Goal: Task Accomplishment & Management: Manage account settings

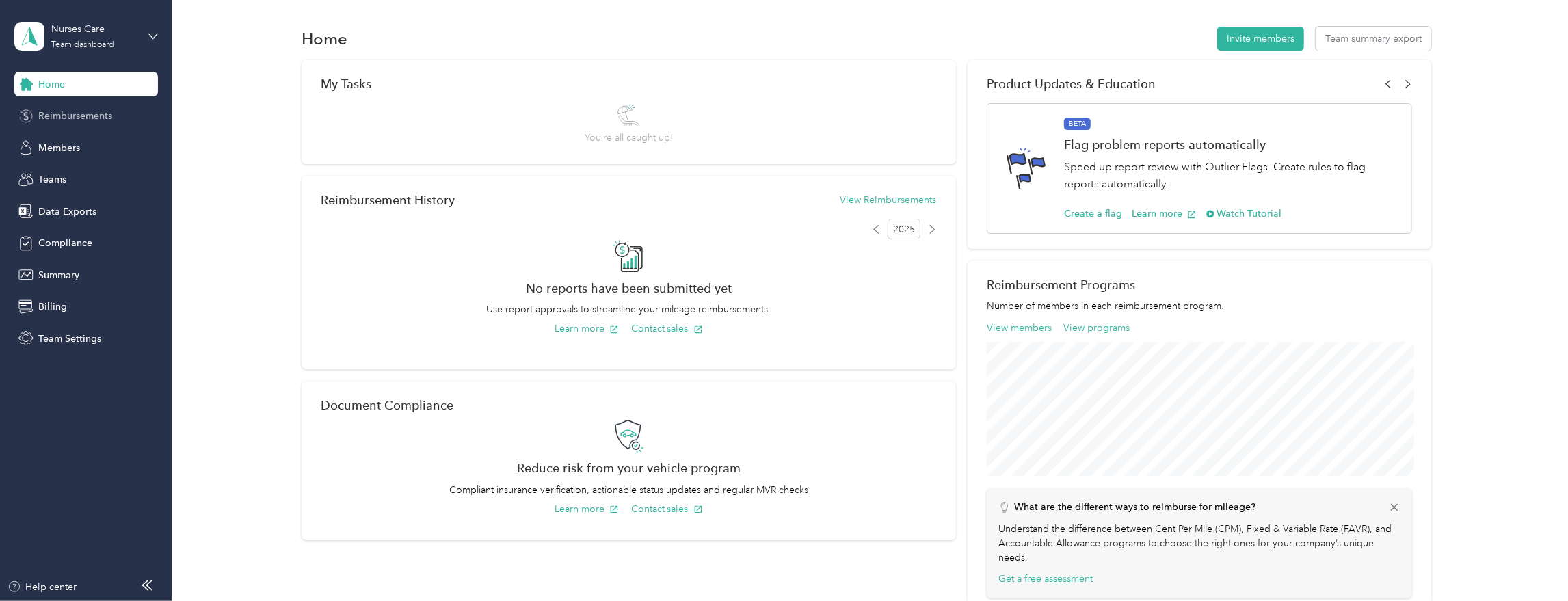
click at [103, 125] on div "Reimbursements" at bounding box center [86, 116] width 143 height 24
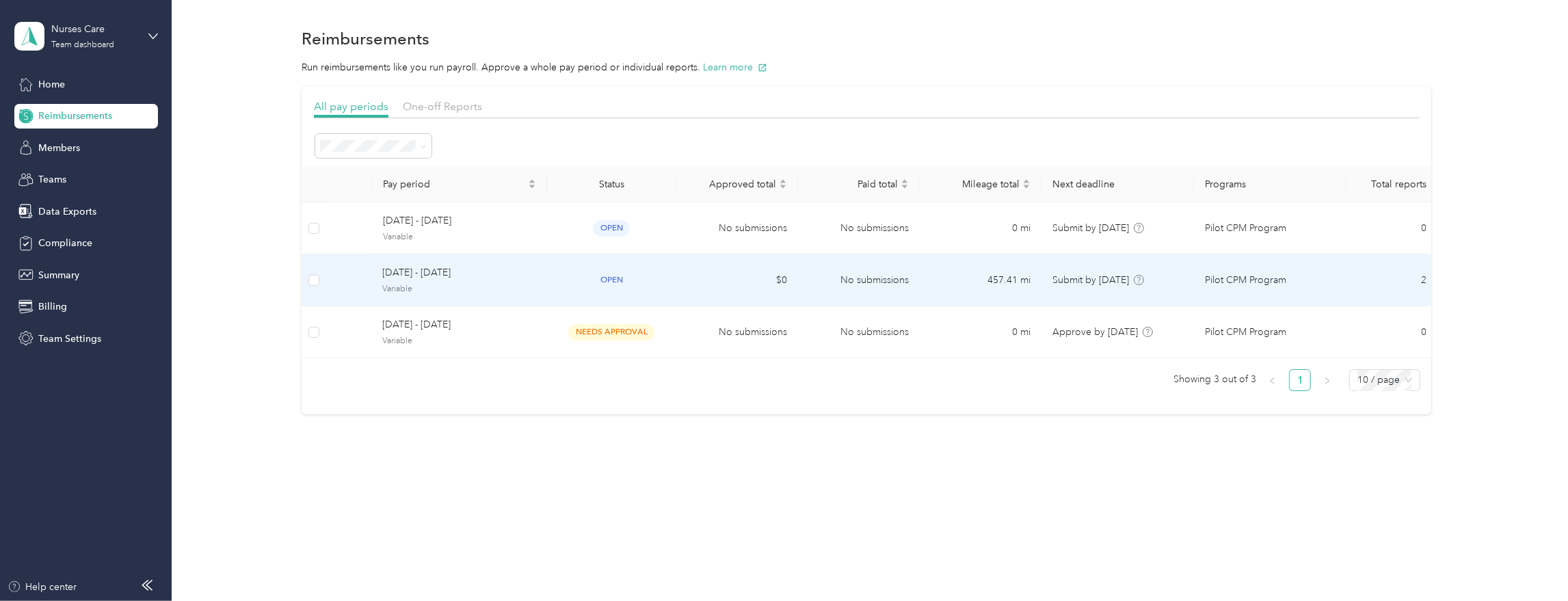
click at [465, 278] on span "[DATE] - [DATE]" at bounding box center [459, 272] width 153 height 15
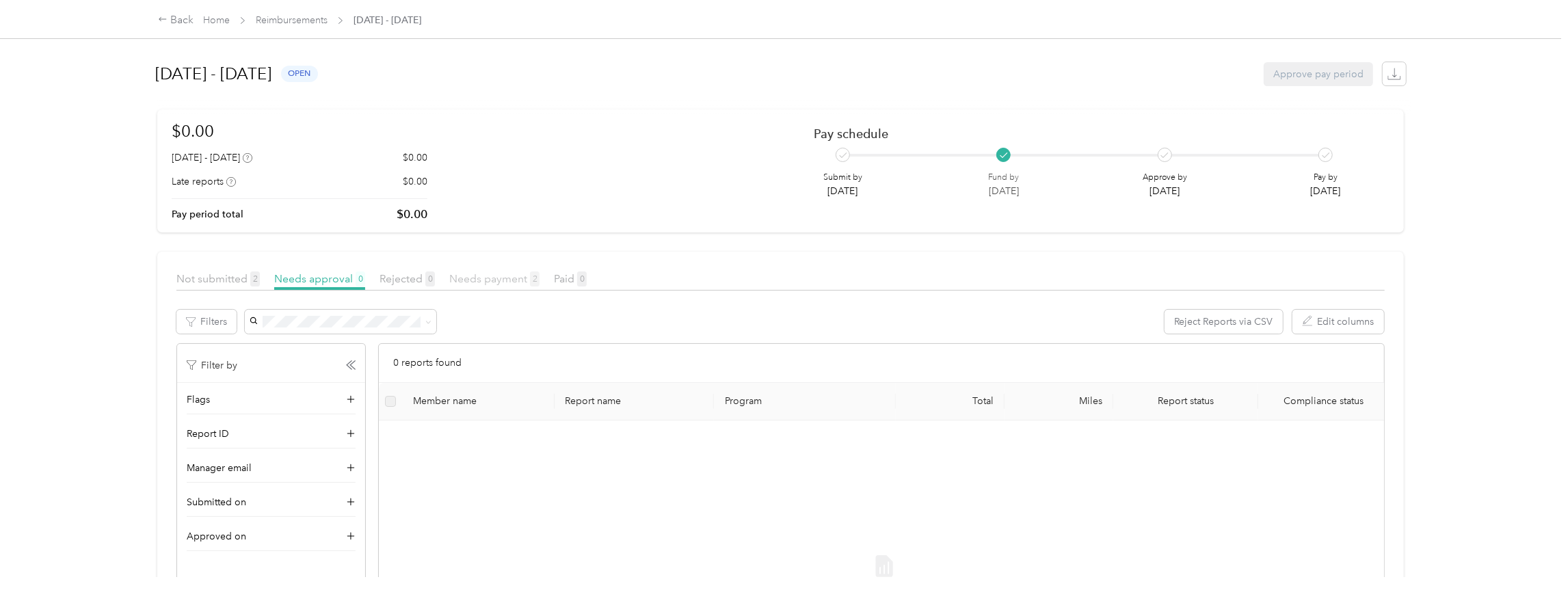
click at [488, 283] on span "Needs payment 2" at bounding box center [494, 279] width 90 height 13
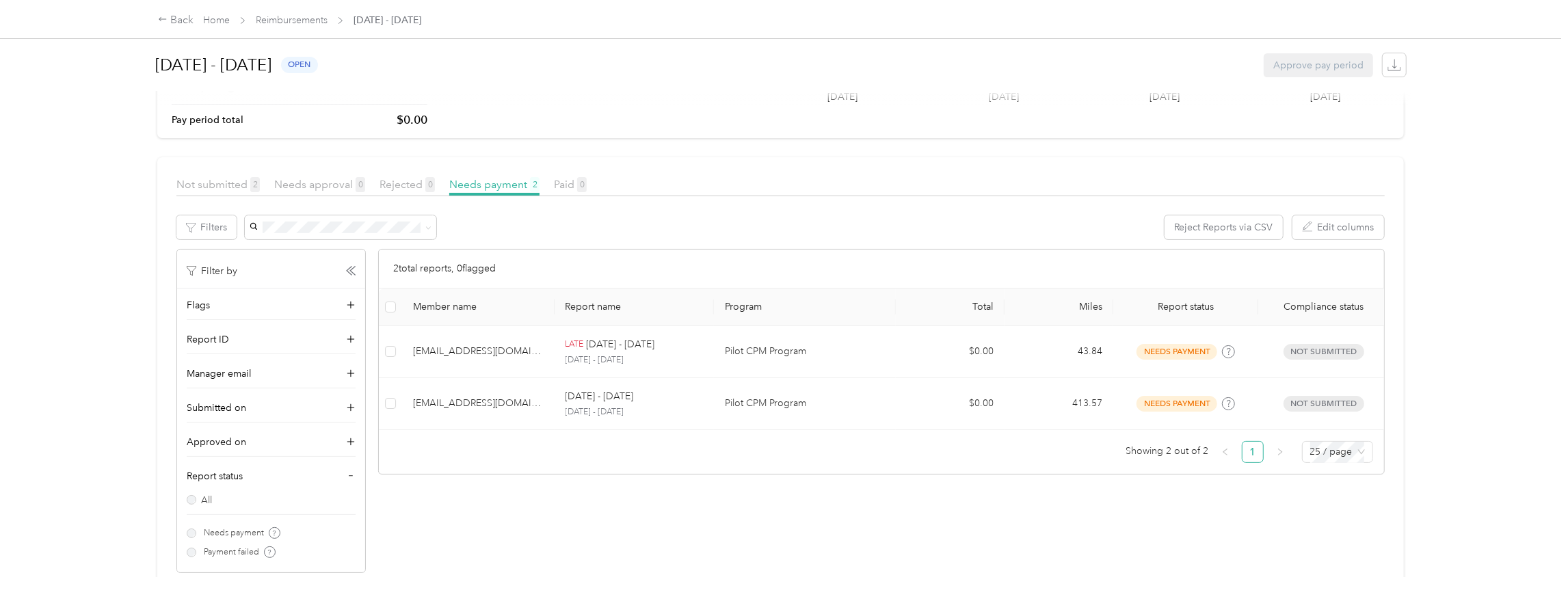
scroll to position [97, 0]
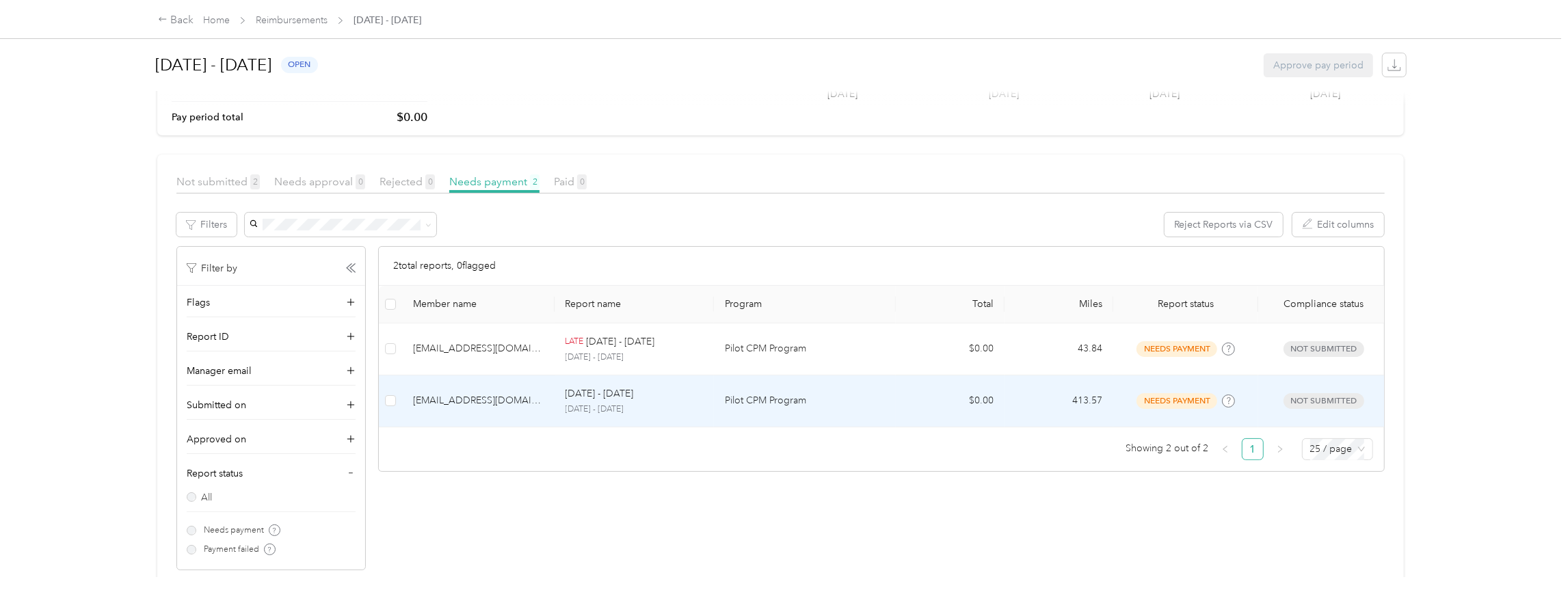
click at [545, 403] on td "[EMAIL_ADDRESS][DOMAIN_NAME]" at bounding box center [478, 401] width 153 height 52
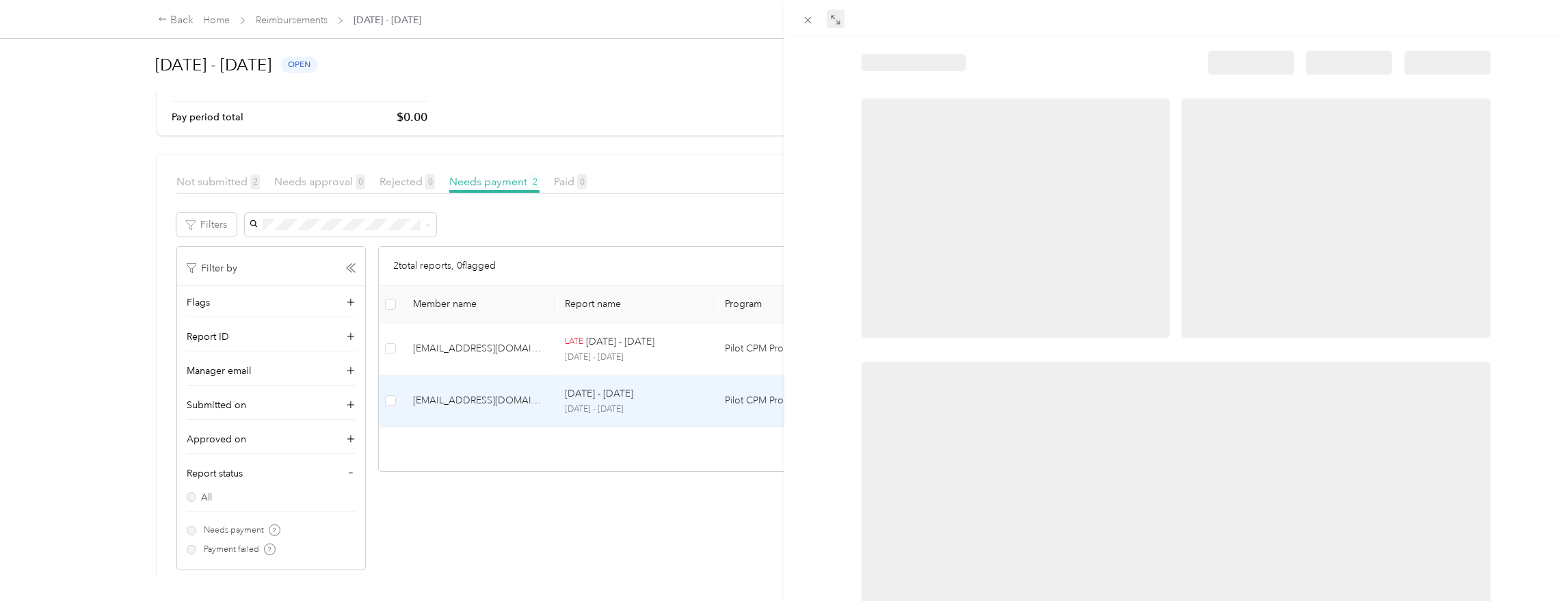
click at [829, 20] on span at bounding box center [836, 19] width 18 height 19
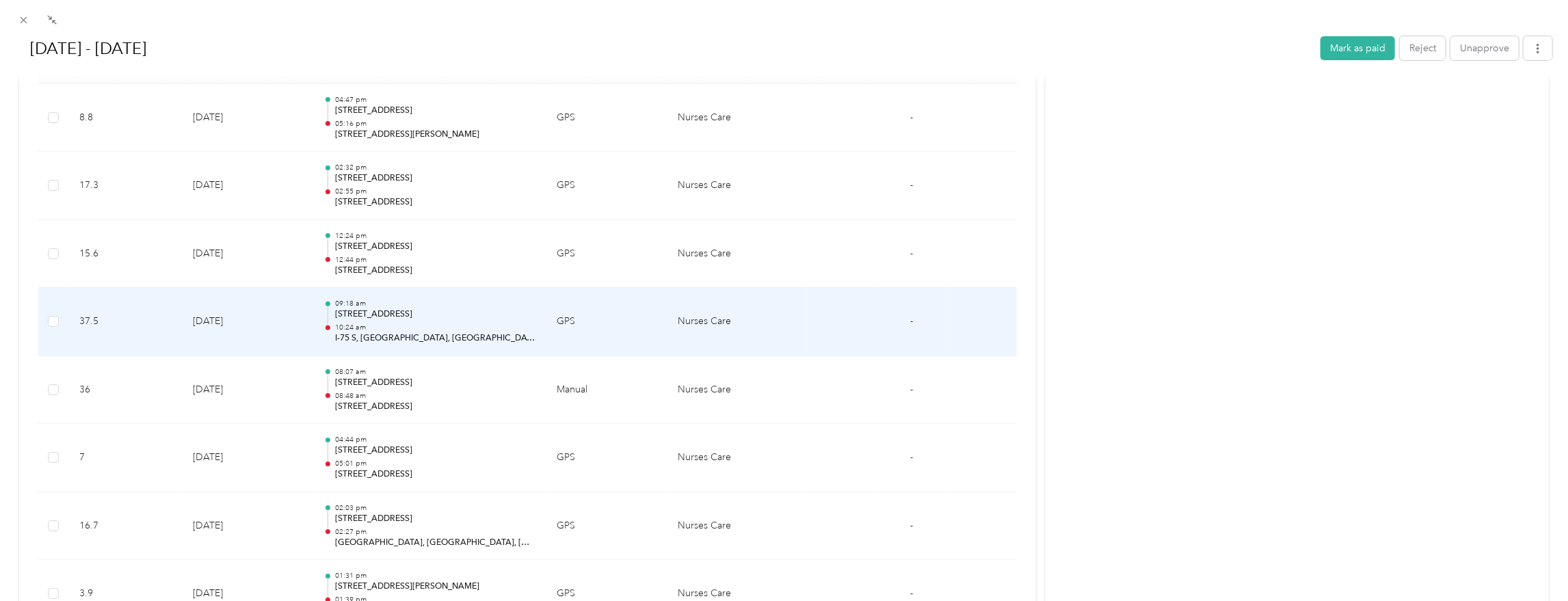
scroll to position [391, 0]
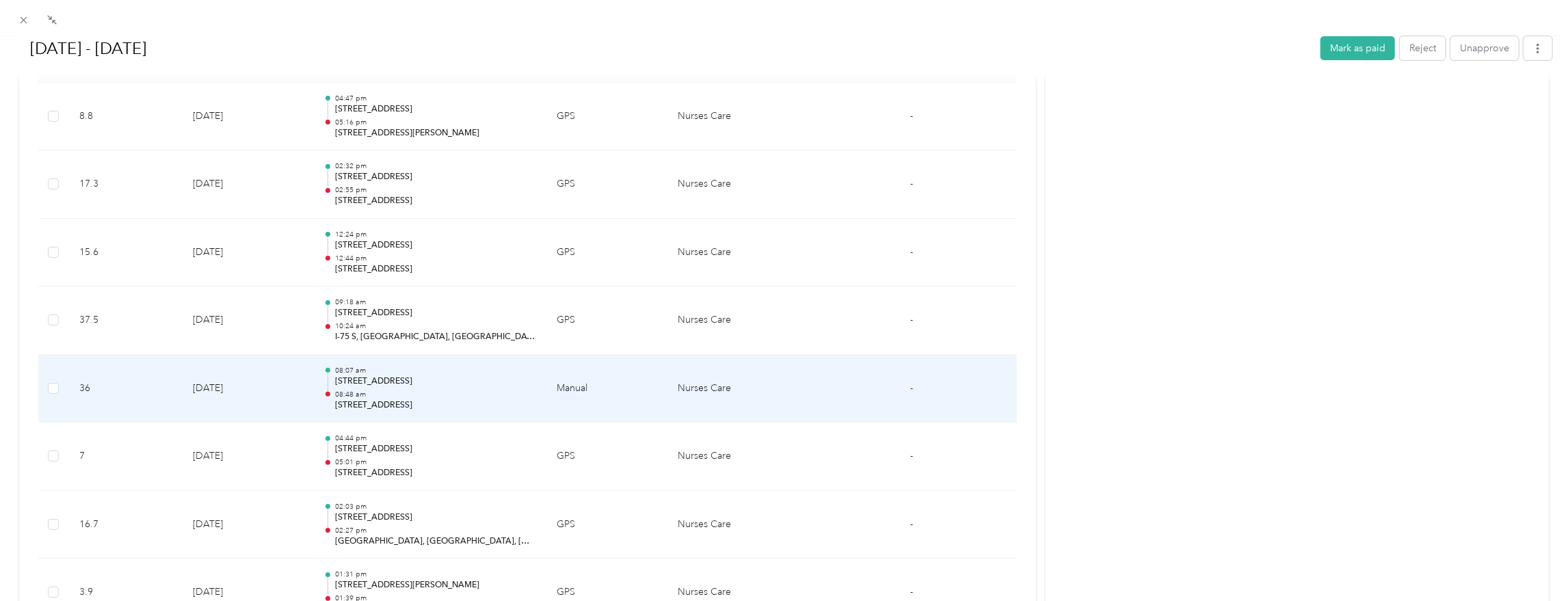
click at [251, 384] on td "[DATE]" at bounding box center [247, 389] width 131 height 69
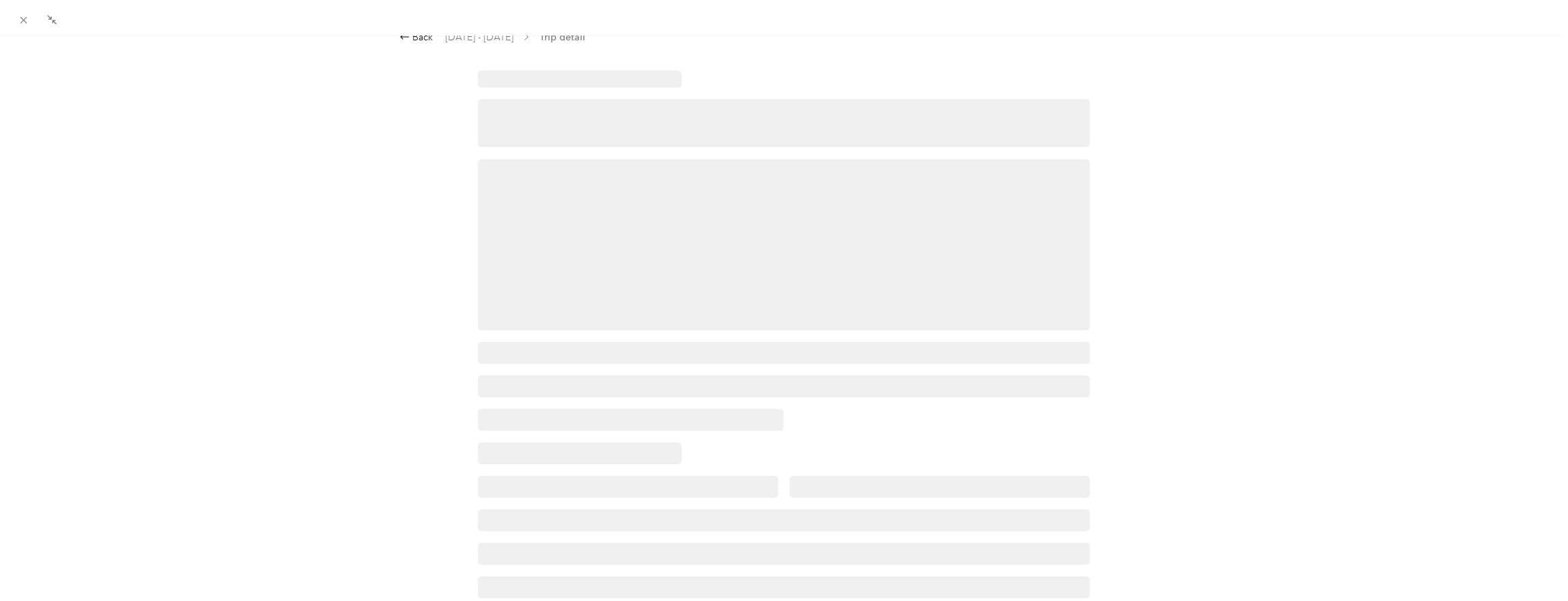
scroll to position [0, 0]
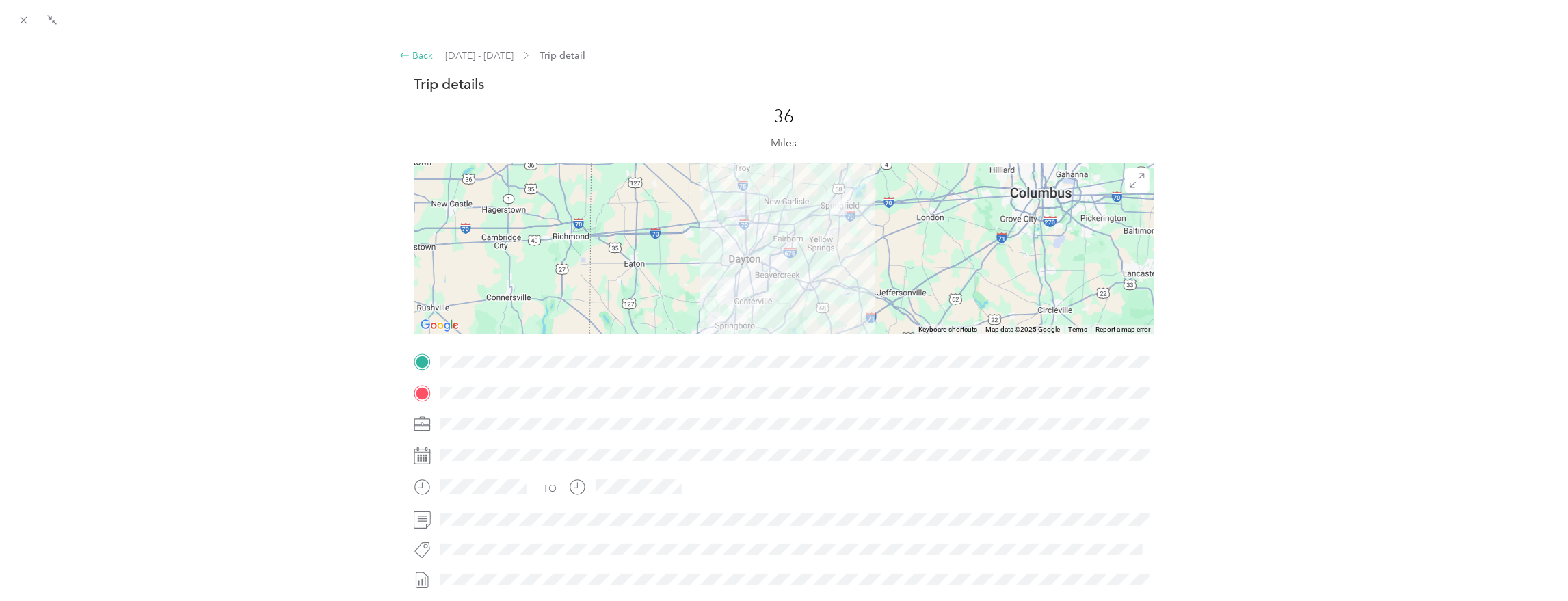
click at [427, 55] on div "Back" at bounding box center [416, 55] width 34 height 14
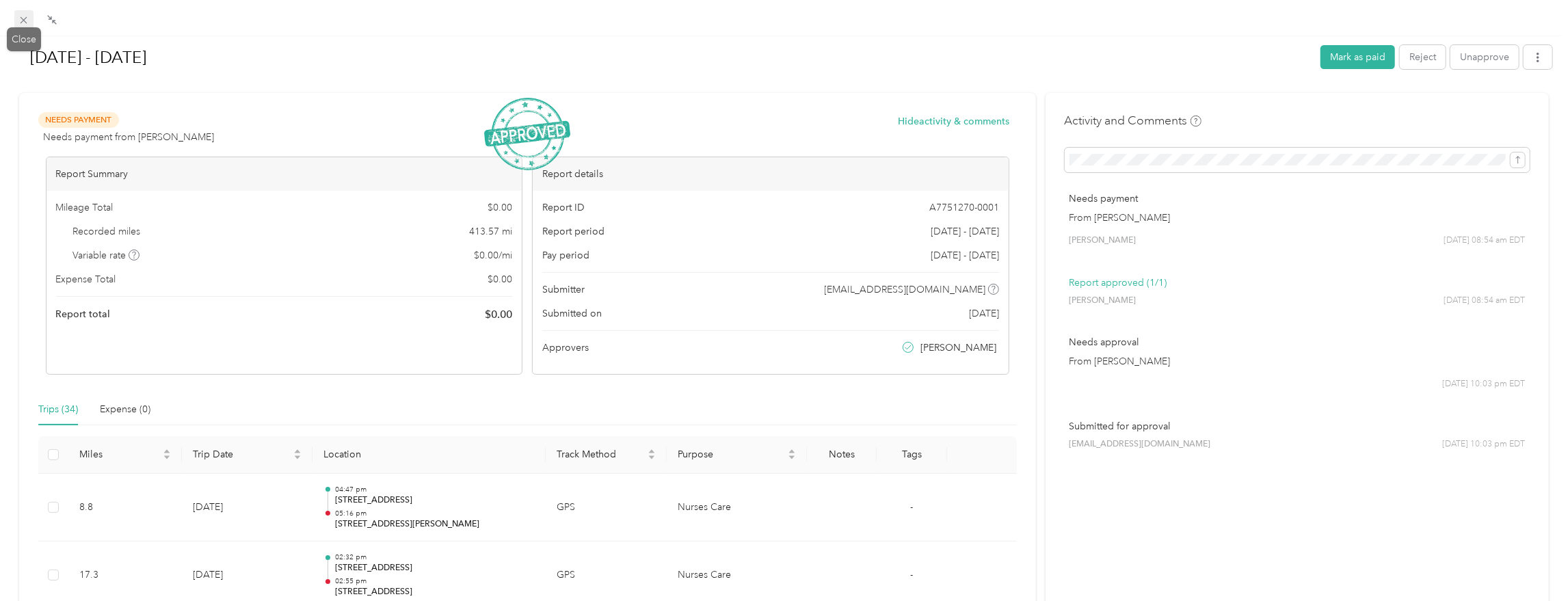
click at [24, 22] on icon at bounding box center [24, 20] width 12 height 12
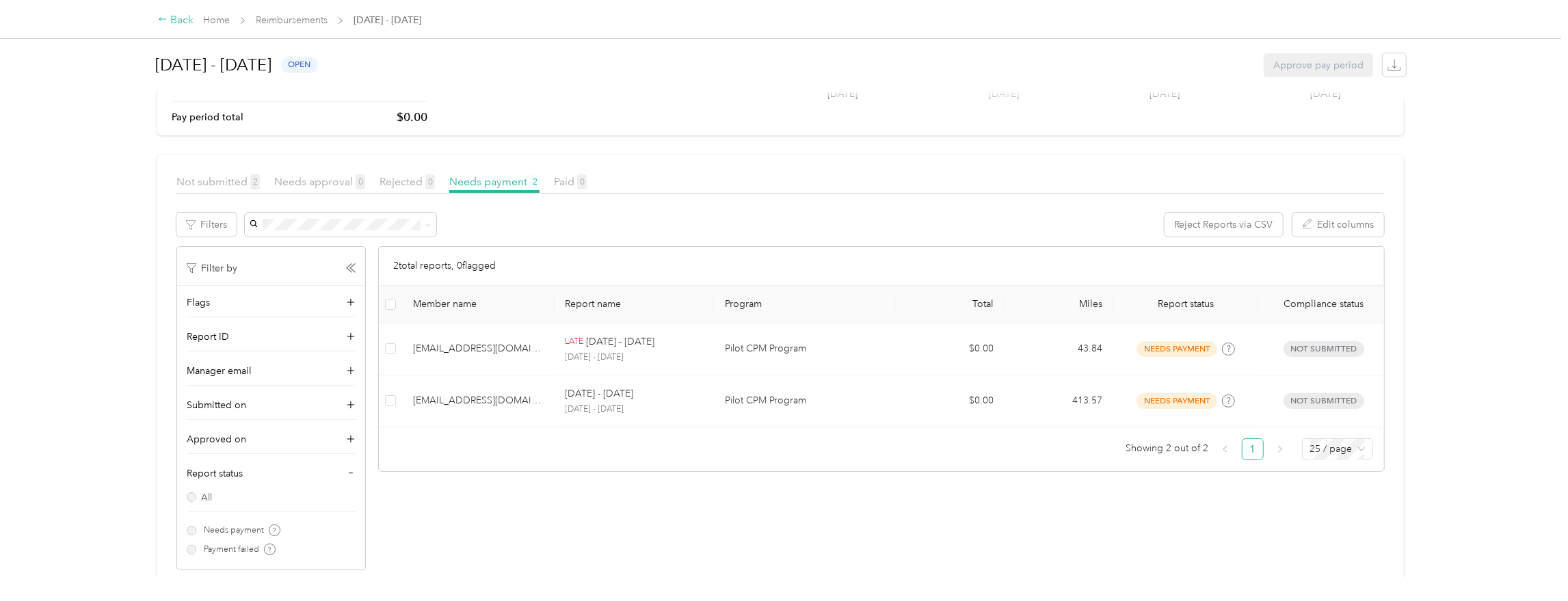
click at [173, 23] on div "Back" at bounding box center [176, 21] width 35 height 16
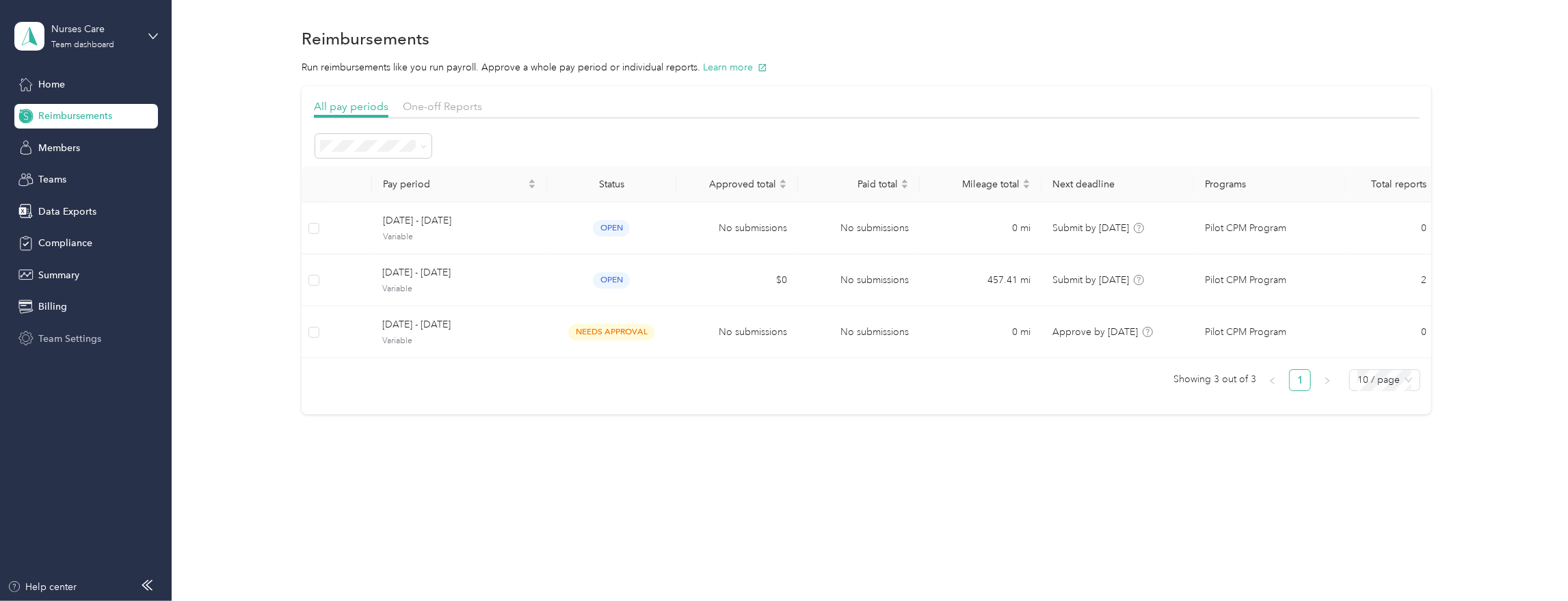
click at [72, 337] on span "Team Settings" at bounding box center [69, 338] width 63 height 14
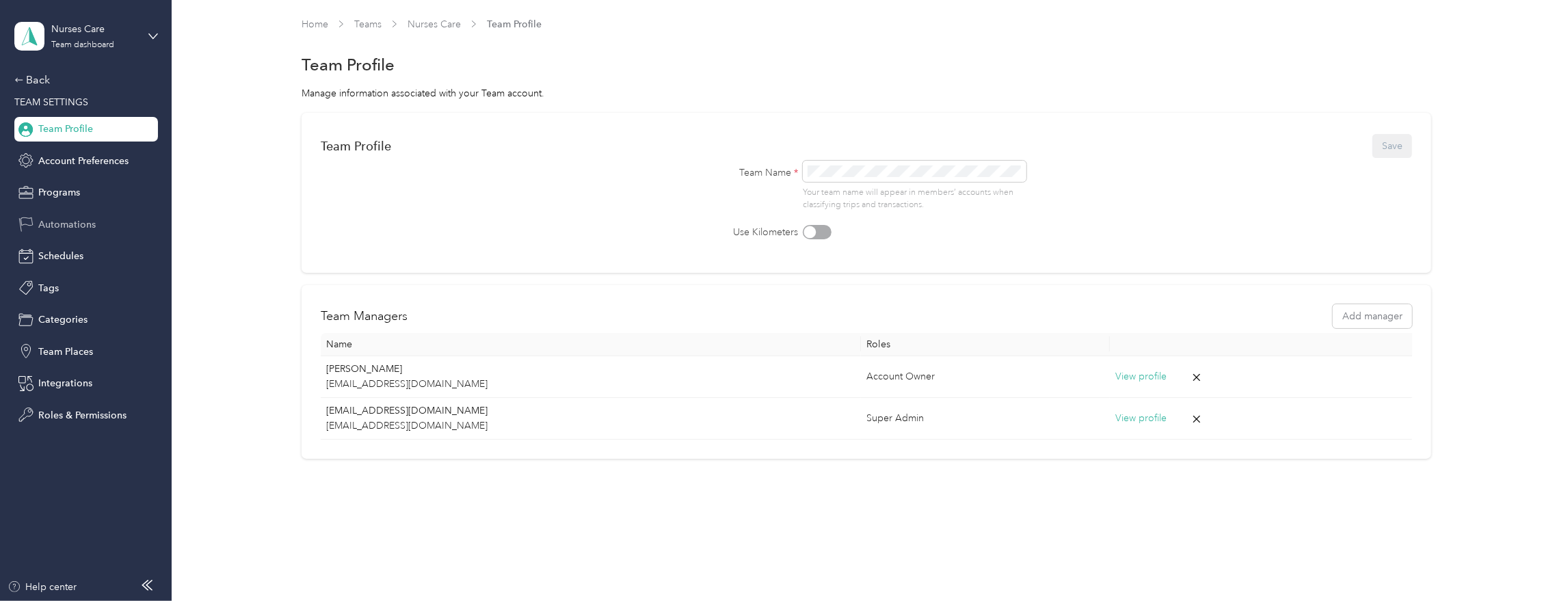
click at [69, 225] on span "Automations" at bounding box center [67, 224] width 58 height 14
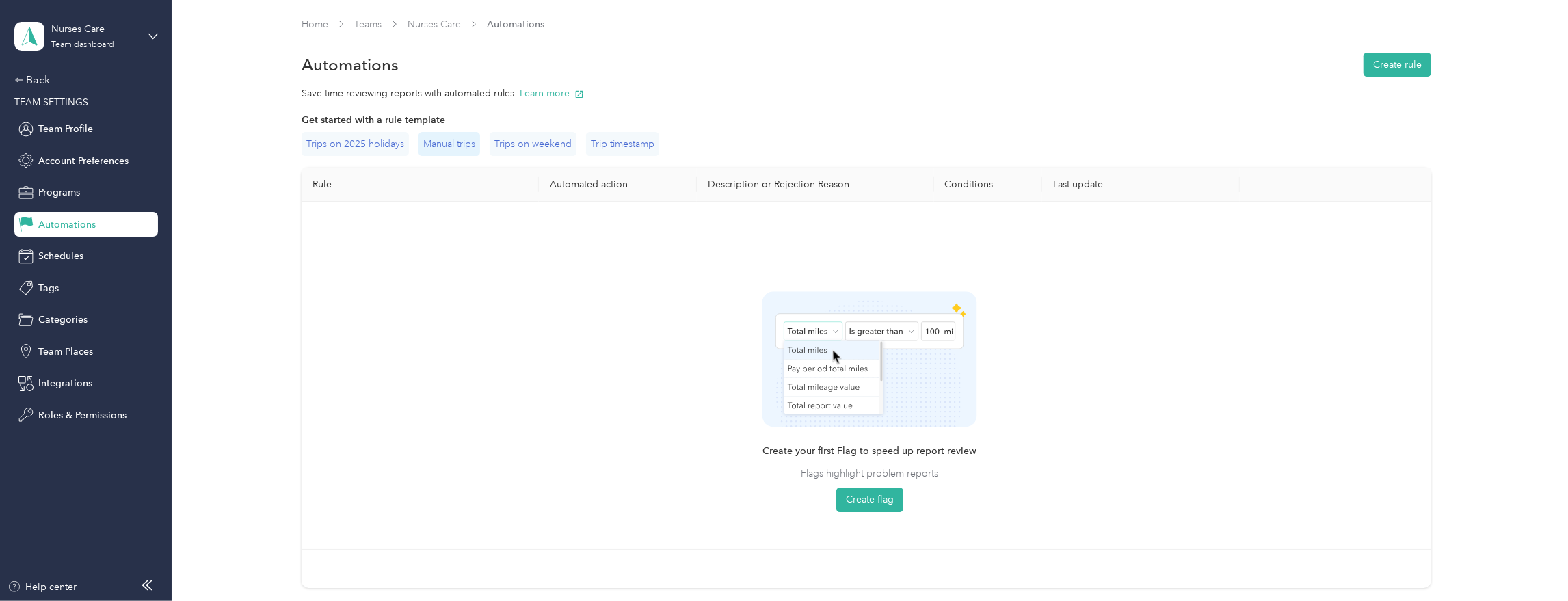
click at [450, 143] on div "Manual trips" at bounding box center [449, 144] width 61 height 24
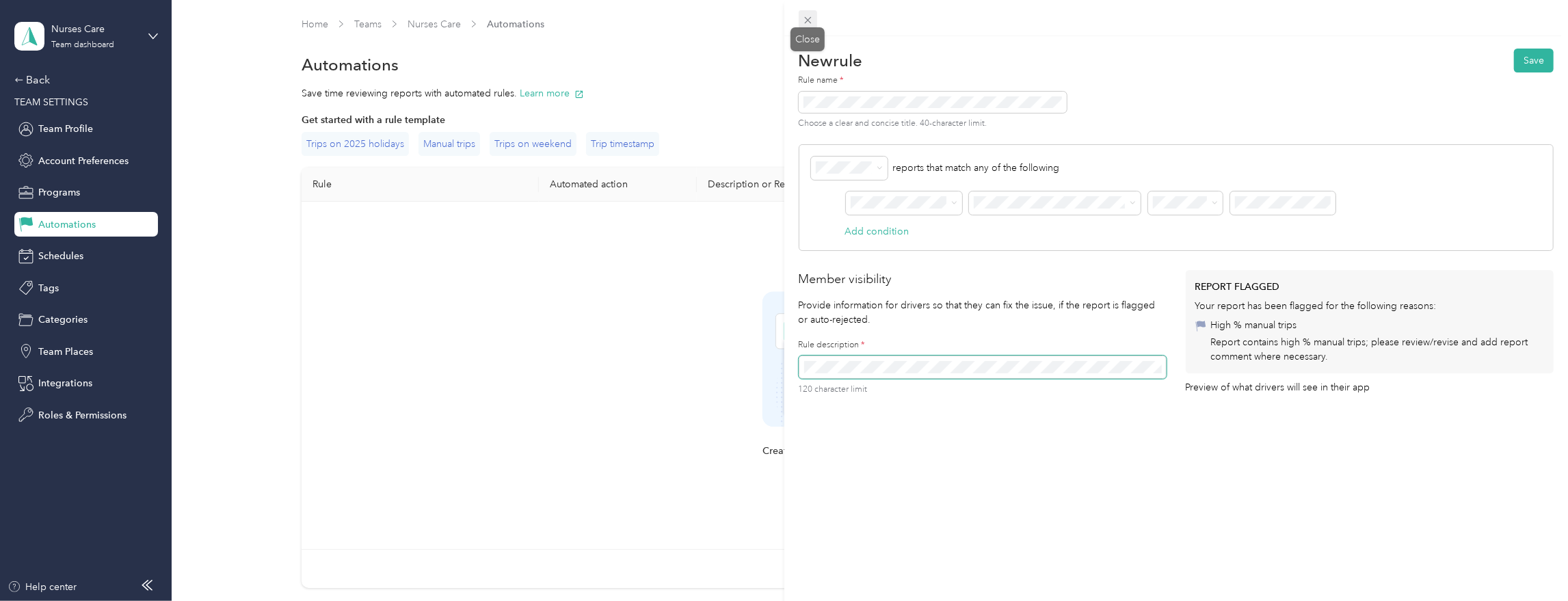
click at [809, 18] on icon at bounding box center [808, 20] width 12 height 12
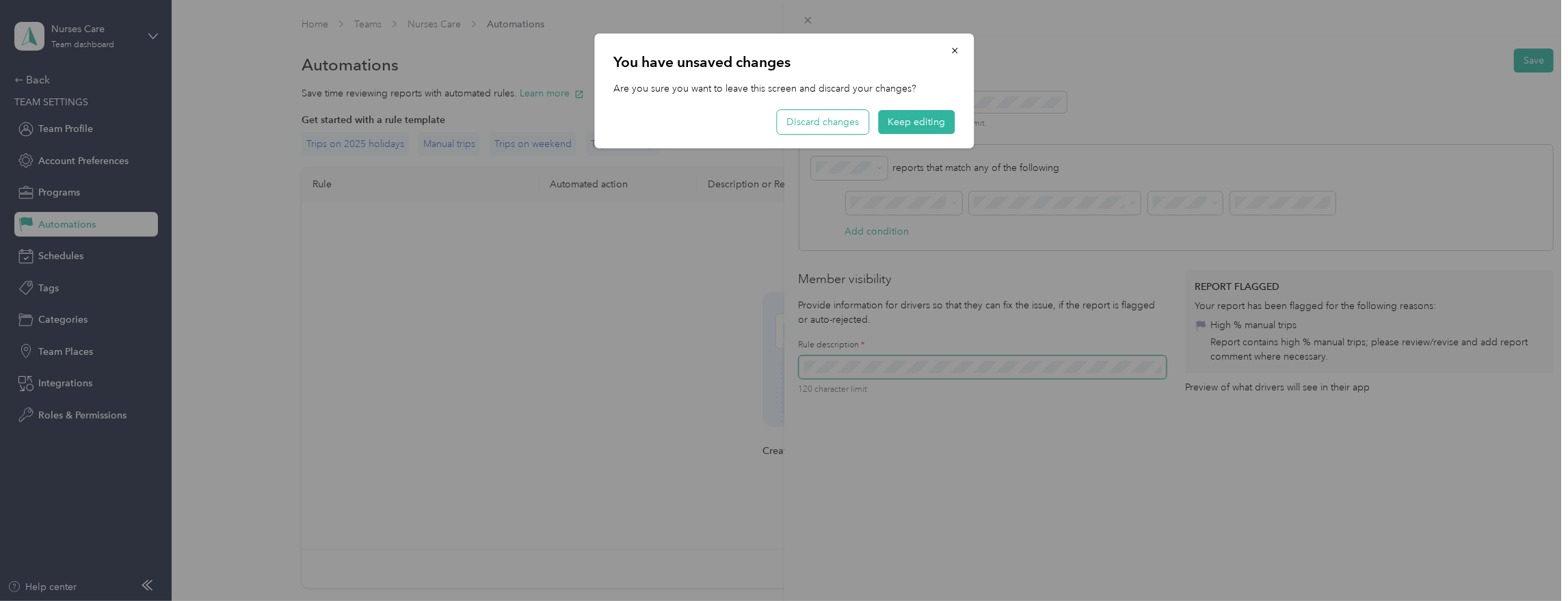
click at [829, 121] on button "Discard changes" at bounding box center [822, 122] width 92 height 24
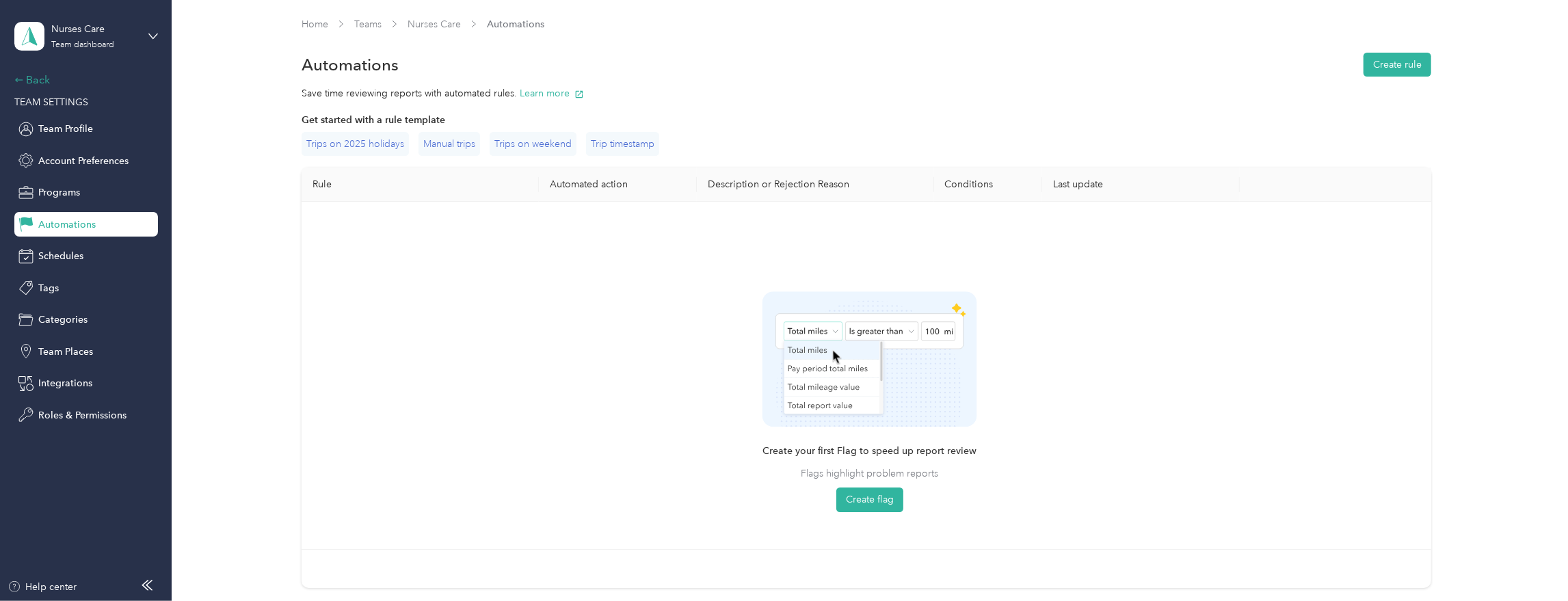
click at [30, 80] on div "Back" at bounding box center [82, 80] width 137 height 16
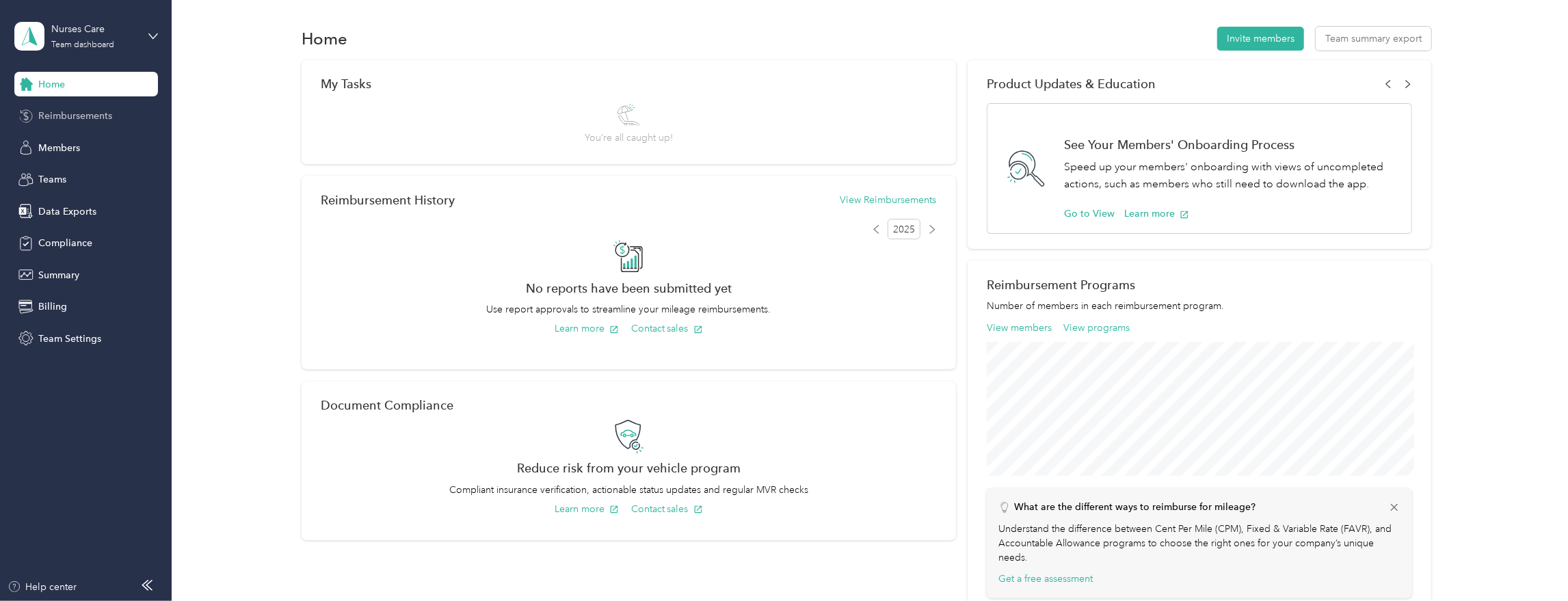
click at [75, 116] on span "Reimbursements" at bounding box center [75, 115] width 74 height 14
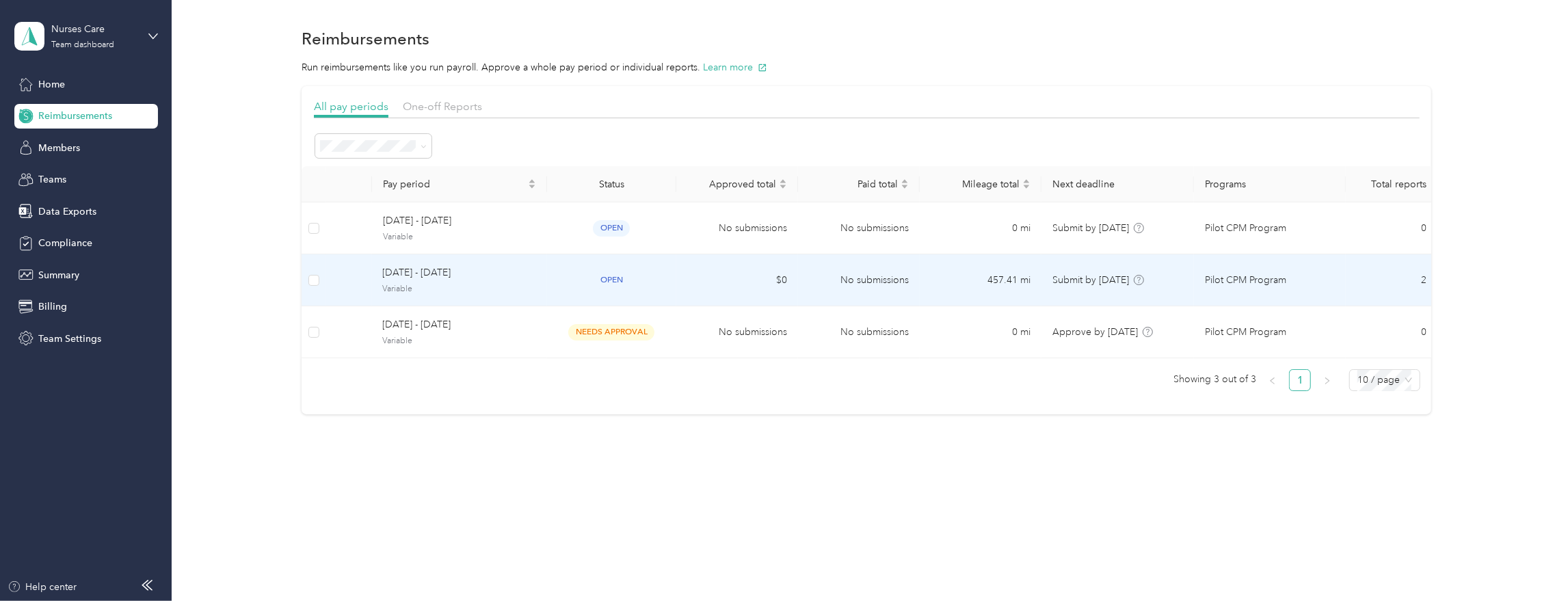
click at [517, 265] on span "[DATE] - [DATE]" at bounding box center [459, 272] width 153 height 15
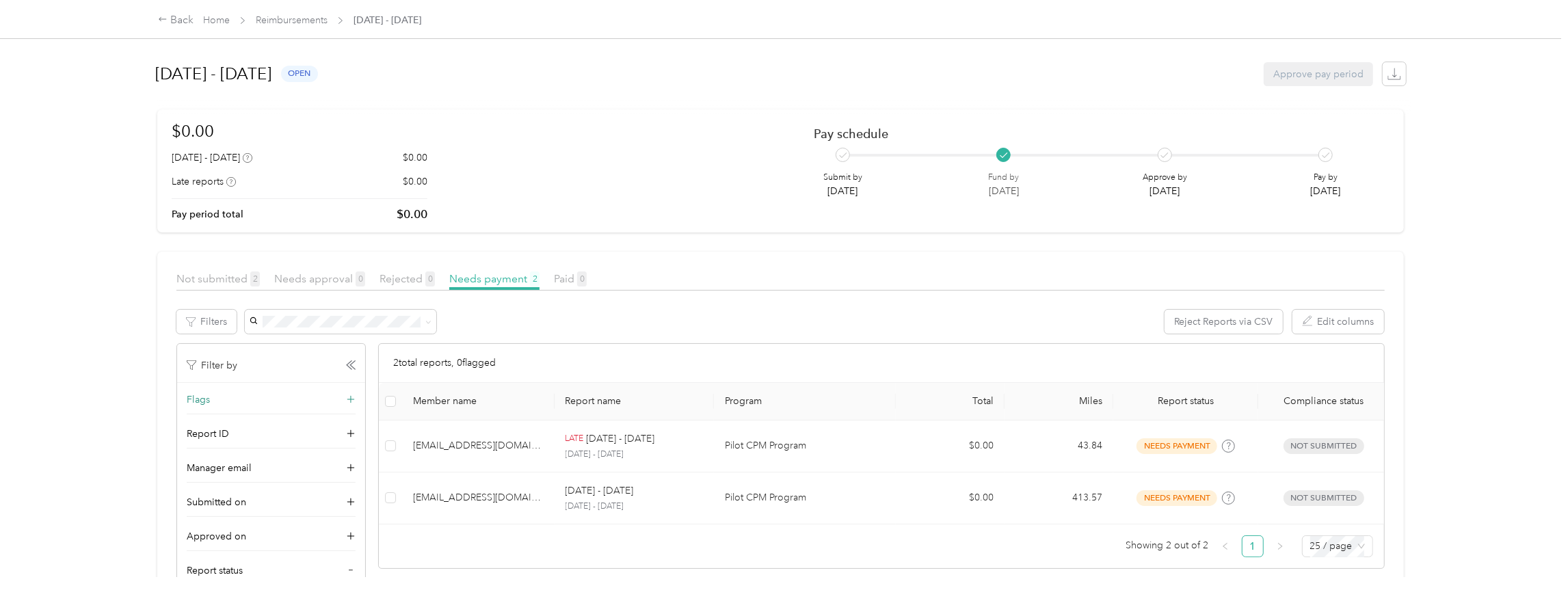
click at [287, 398] on div "Flags" at bounding box center [271, 404] width 169 height 22
click at [472, 326] on div "Reject Reports via CSV Edit columns" at bounding box center [814, 322] width 1141 height 24
click at [179, 23] on div "Back" at bounding box center [176, 21] width 35 height 16
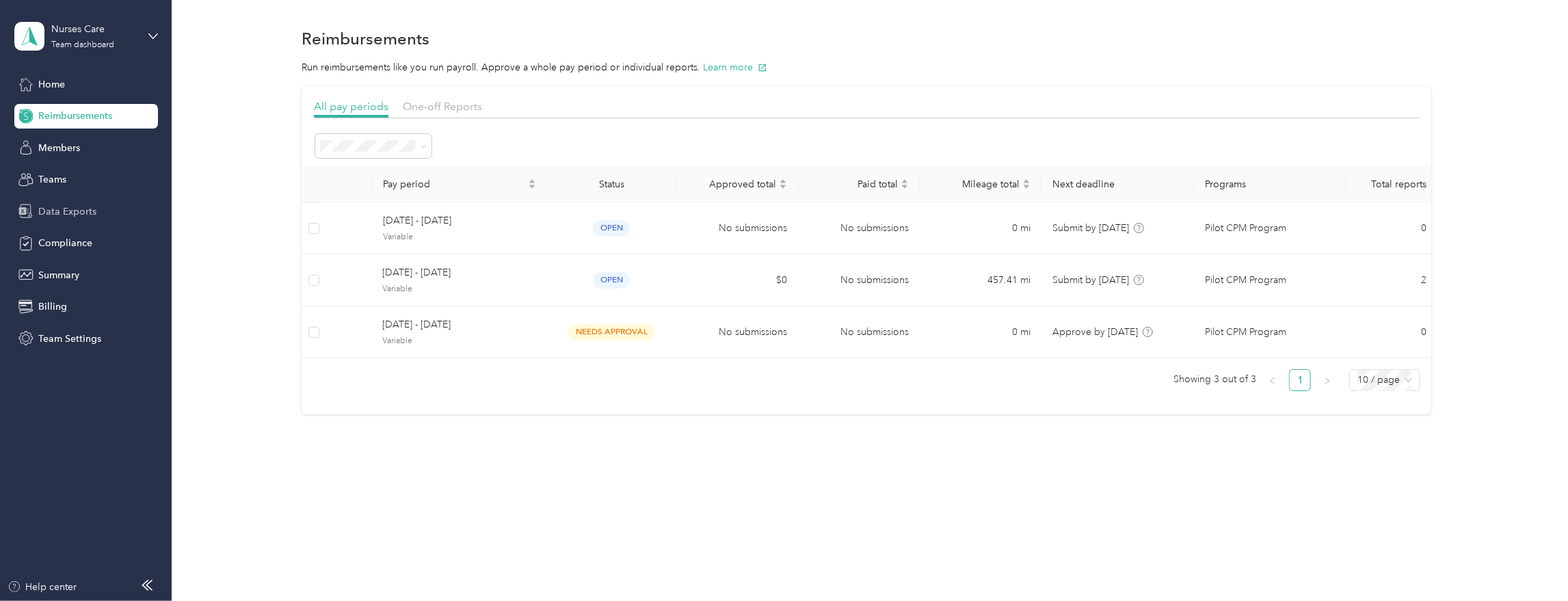
click at [77, 210] on span "Data Exports" at bounding box center [67, 211] width 58 height 14
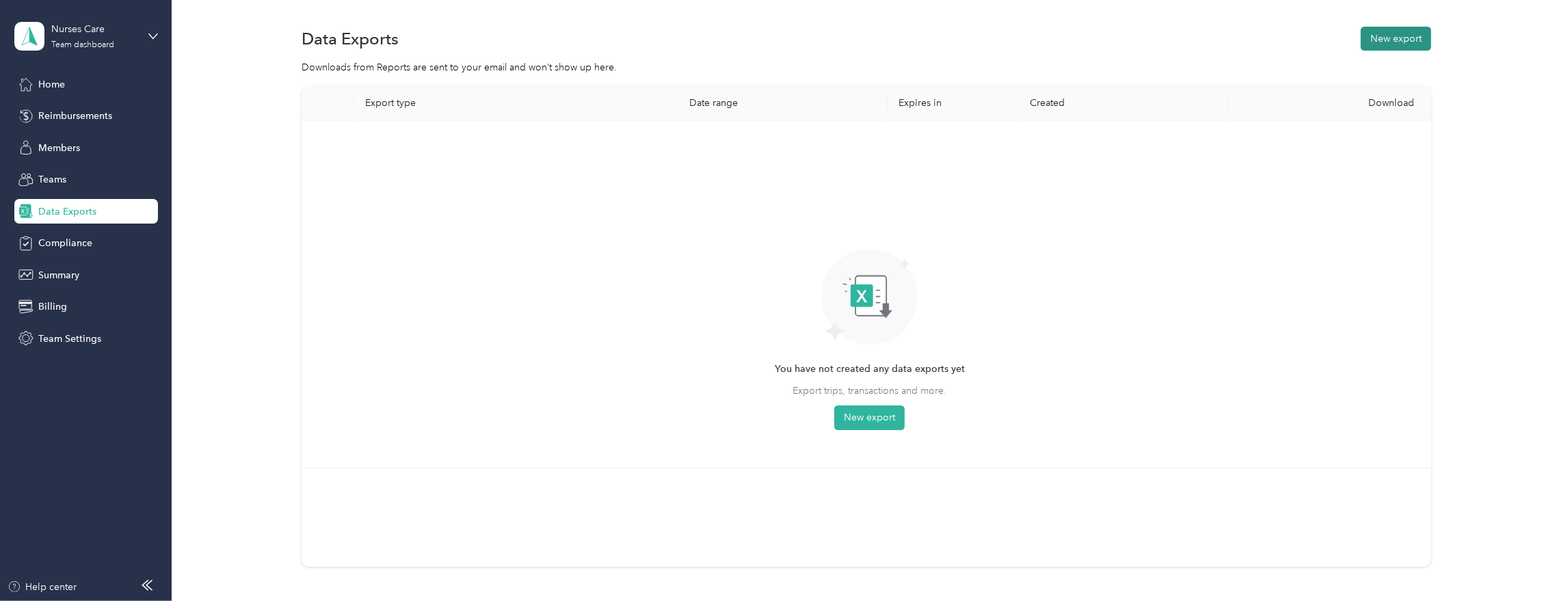
click at [1395, 41] on button "New export" at bounding box center [1395, 38] width 70 height 24
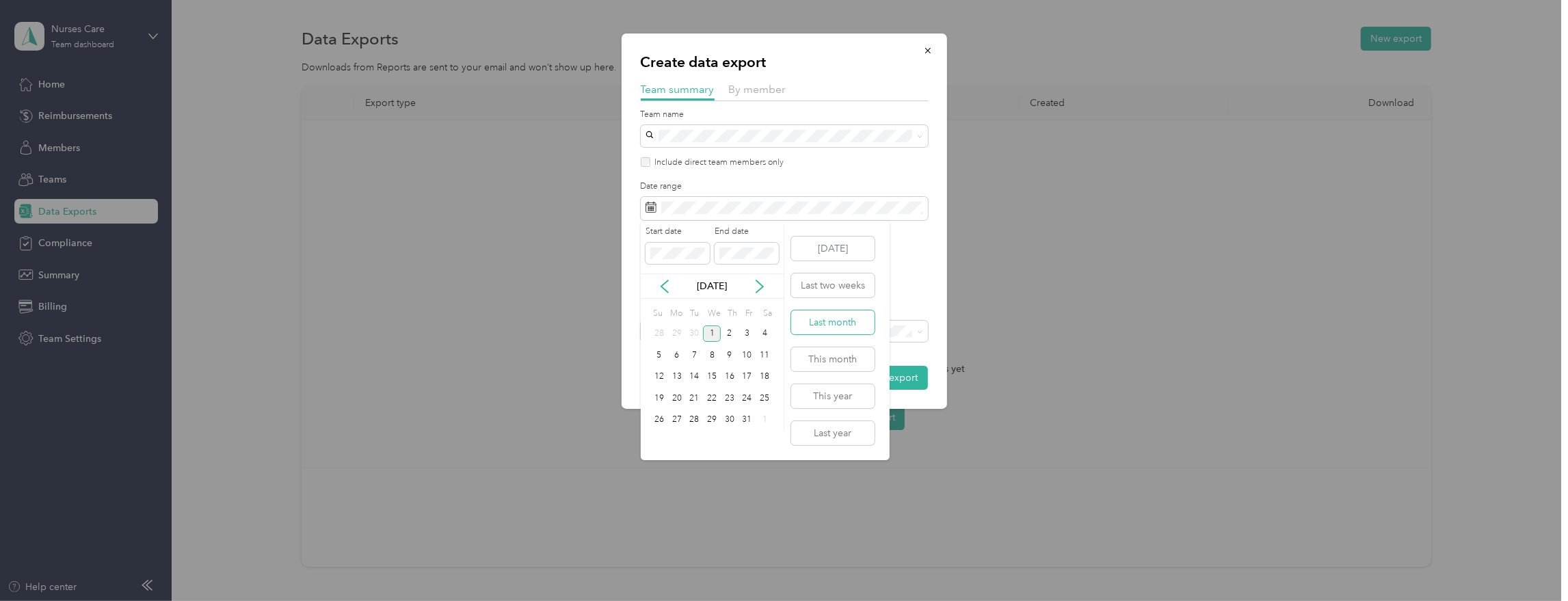
click at [832, 323] on button "Last month" at bounding box center [833, 322] width 83 height 24
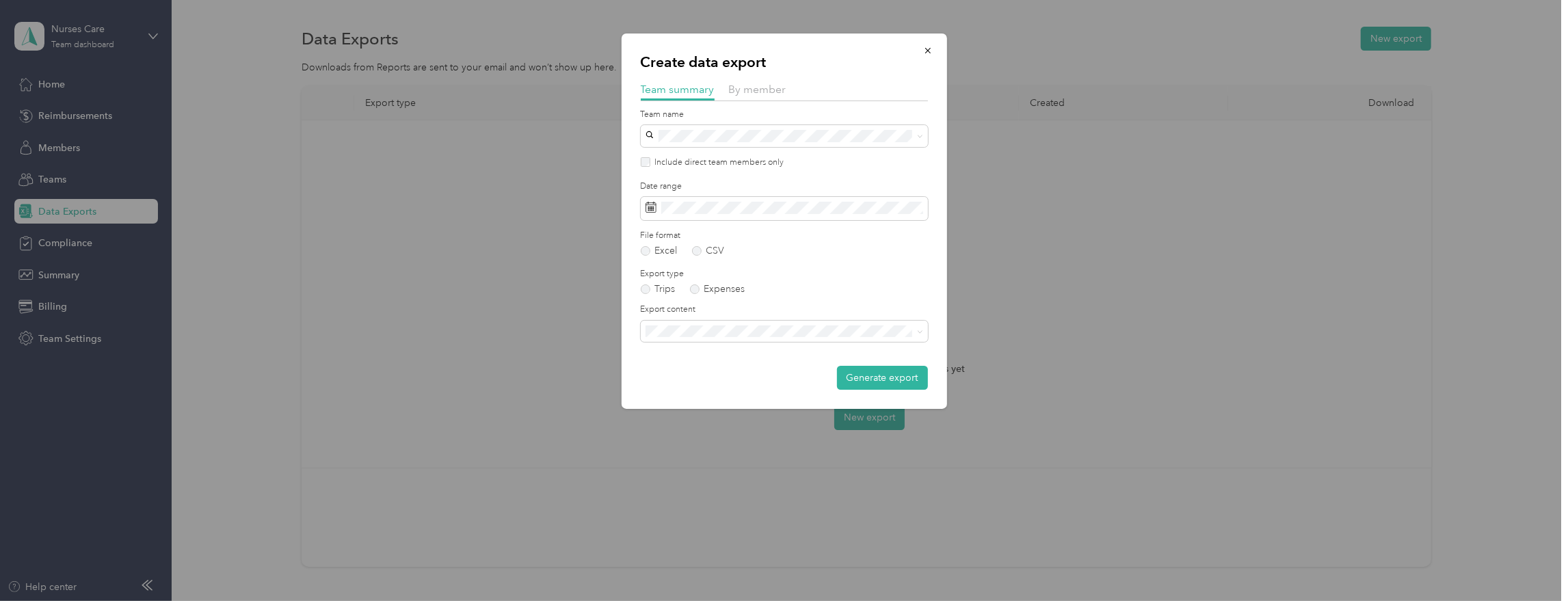
click at [712, 377] on span "Summary and full trips list" at bounding box center [705, 374] width 109 height 12
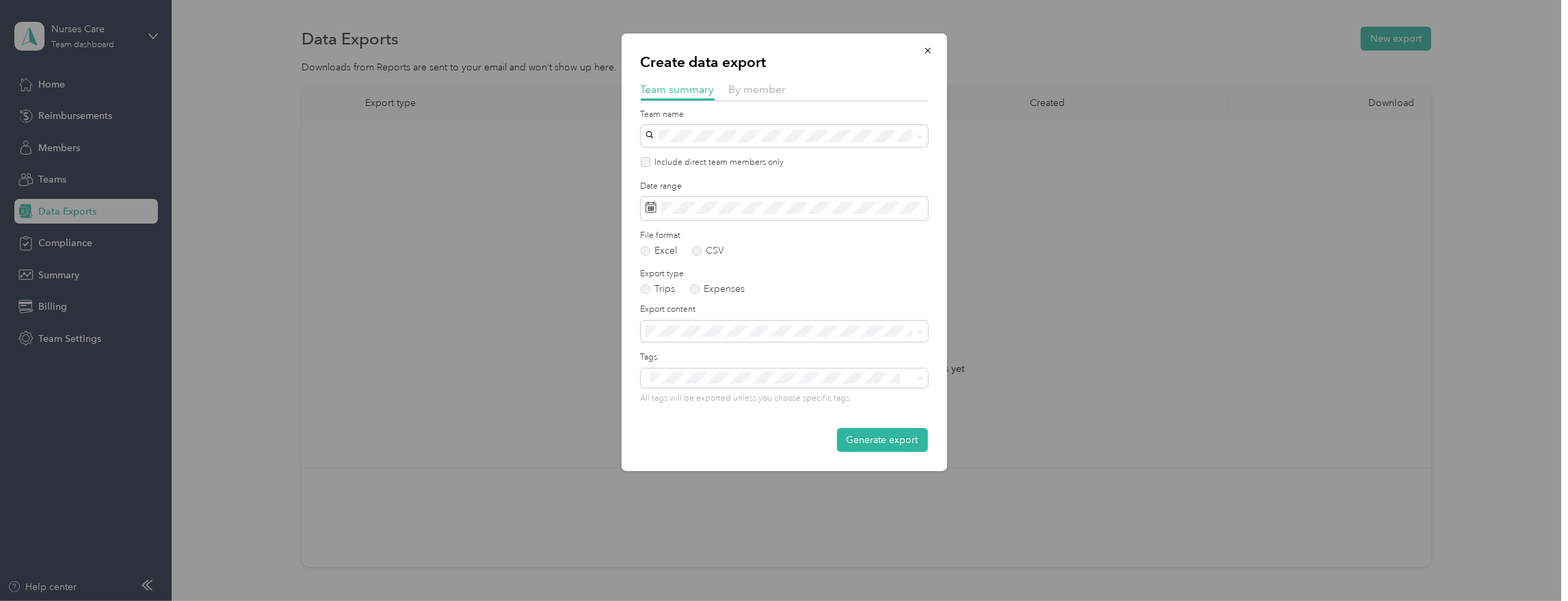
click at [881, 437] on button "Generate export" at bounding box center [882, 440] width 91 height 24
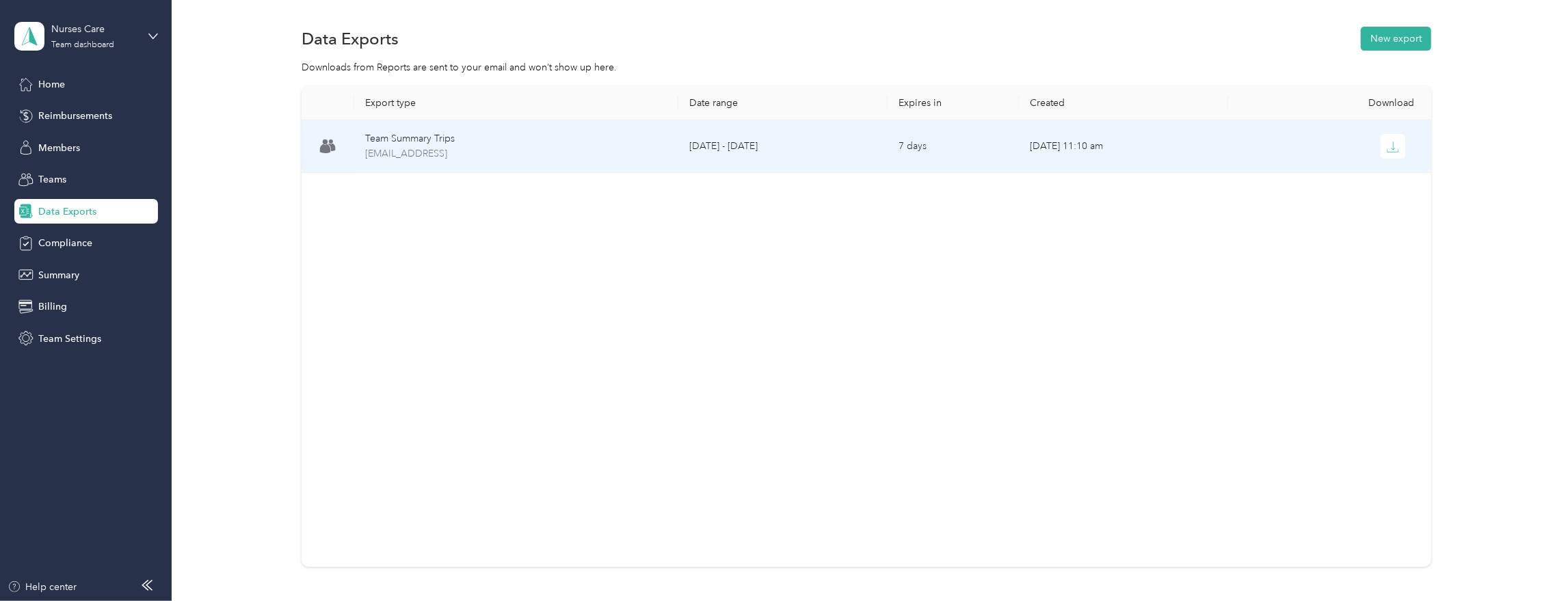
drag, startPoint x: 1386, startPoint y: 143, endPoint x: 1380, endPoint y: 147, distance: 7.2
click at [1386, 143] on button "button" at bounding box center [1392, 146] width 24 height 24
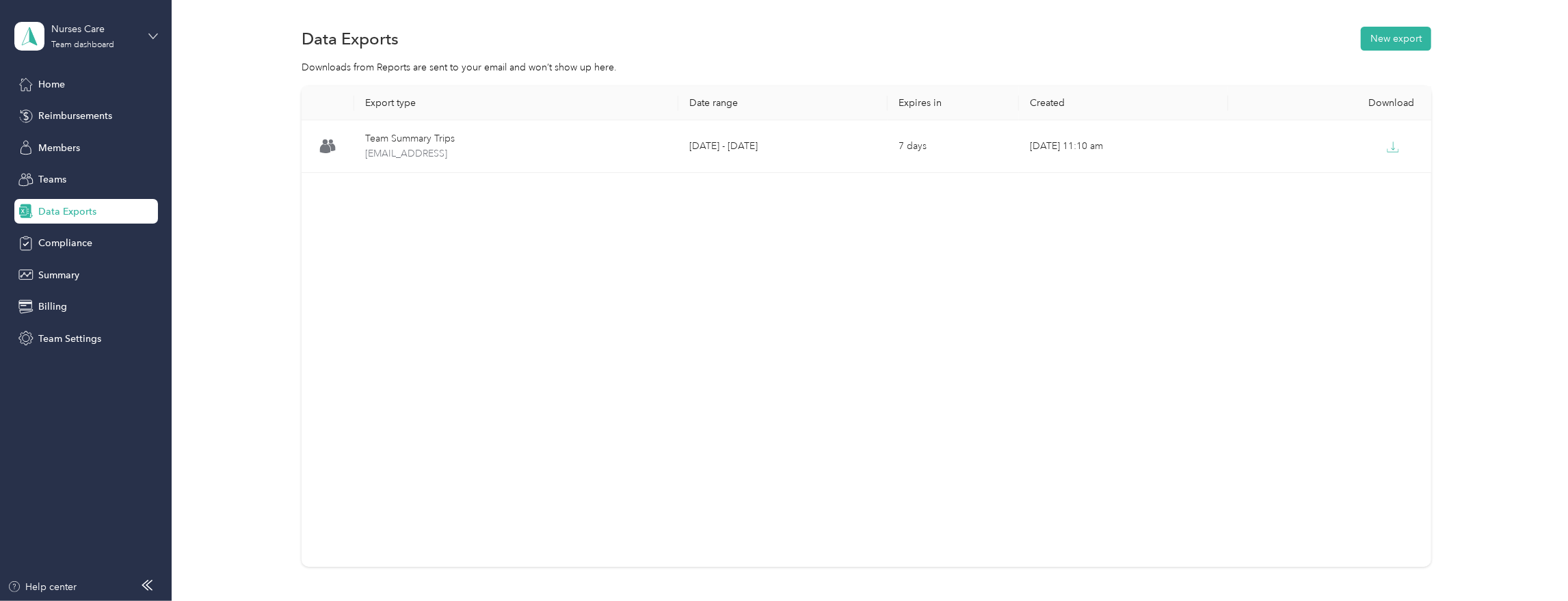
click at [151, 39] on icon at bounding box center [153, 36] width 10 height 10
click at [59, 172] on div "Log out" at bounding box center [52, 174] width 52 height 14
